Goal: Task Accomplishment & Management: Use online tool/utility

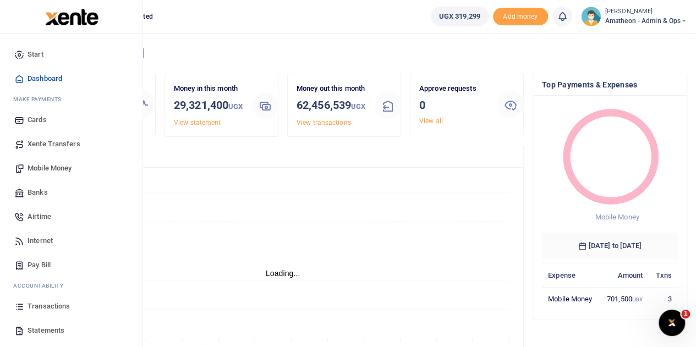
click at [32, 303] on span "Transactions" at bounding box center [49, 306] width 42 height 11
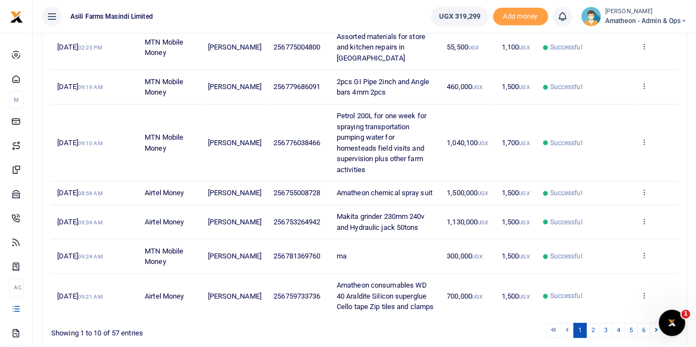
scroll to position [330, 0]
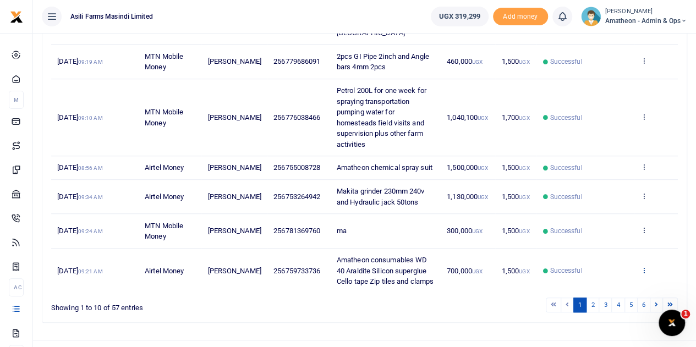
click at [641, 266] on icon at bounding box center [643, 270] width 7 height 8
click at [612, 227] on link "View details" at bounding box center [603, 228] width 87 height 15
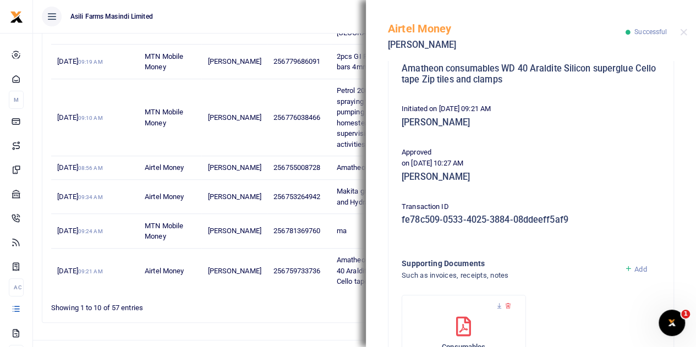
scroll to position [295, 0]
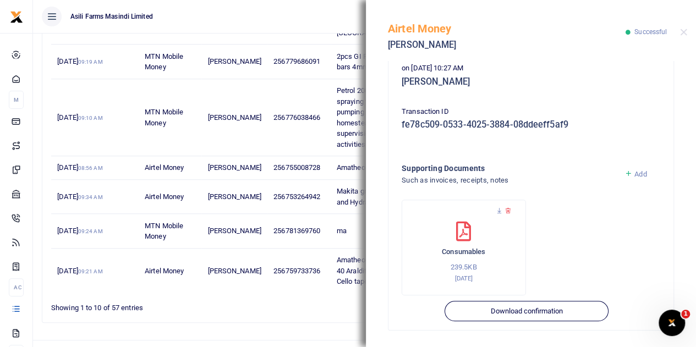
click at [626, 170] on link "Add" at bounding box center [636, 174] width 23 height 8
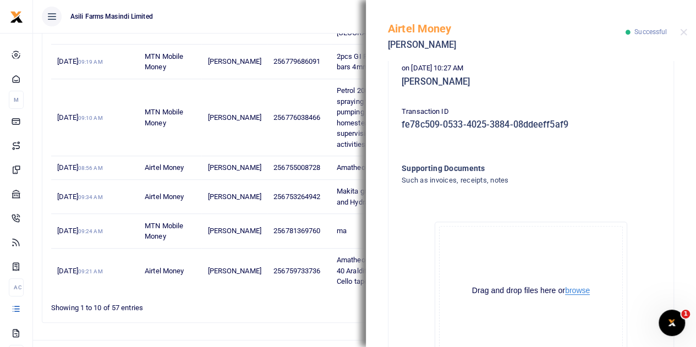
click at [575, 291] on button "browse" at bounding box center [577, 291] width 25 height 8
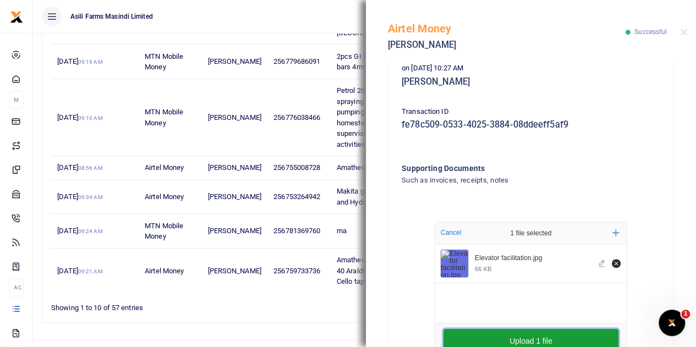
click at [522, 341] on button "Upload 1 file" at bounding box center [531, 341] width 175 height 24
